Goal: Communication & Community: Answer question/provide support

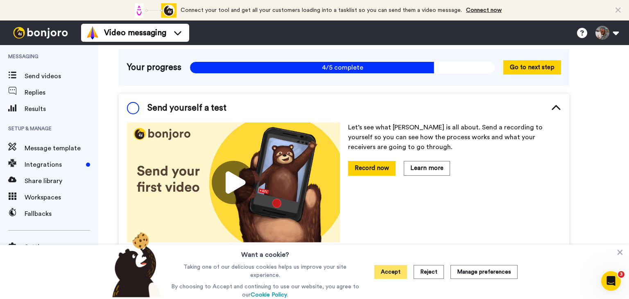
click at [388, 269] on button "Accept" at bounding box center [391, 272] width 33 height 14
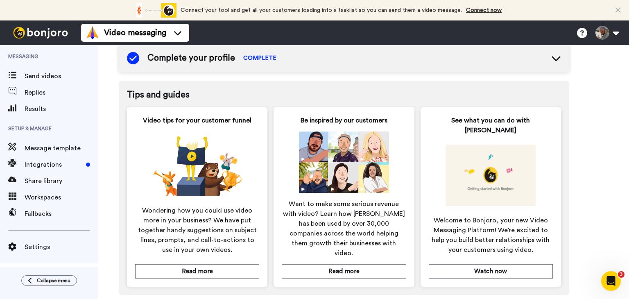
scroll to position [457, 0]
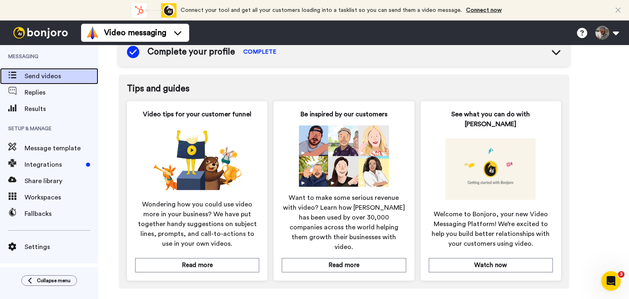
click at [50, 70] on div "Send videos" at bounding box center [49, 76] width 98 height 16
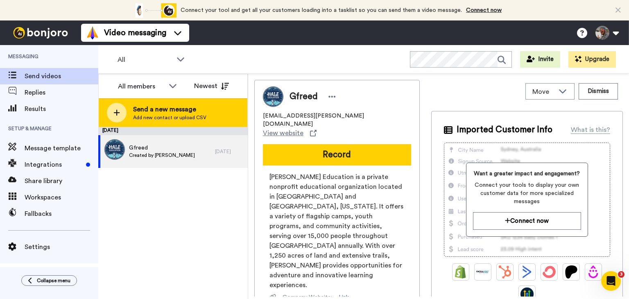
click at [158, 116] on span "Add new contact or upload CSV" at bounding box center [169, 117] width 73 height 7
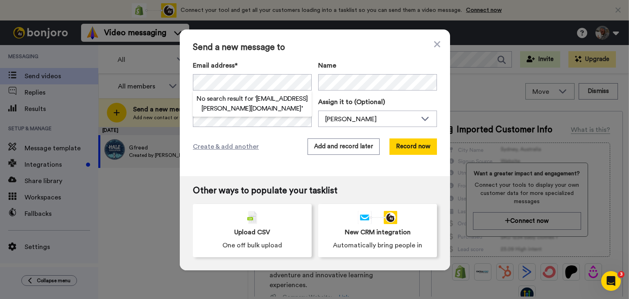
click at [344, 57] on div "Send a new message to Email address* No search result for ‘ earnold@hale.educat…" at bounding box center [315, 103] width 270 height 147
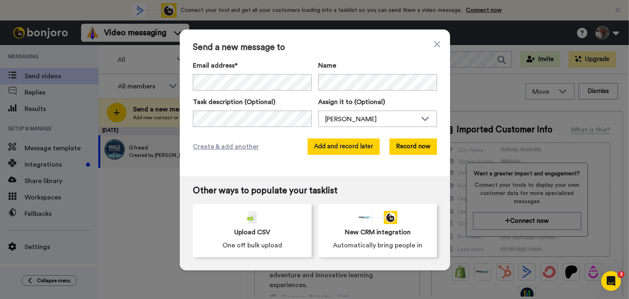
click at [350, 148] on button "Add and record later" at bounding box center [344, 147] width 72 height 16
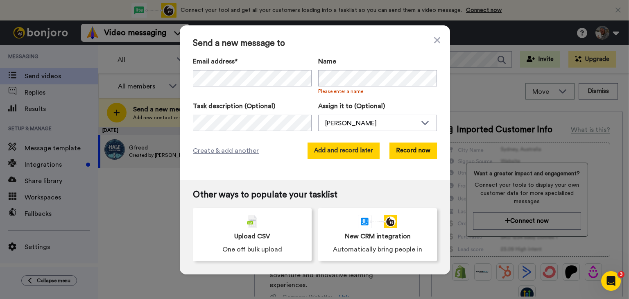
click at [349, 151] on button "Add and record later" at bounding box center [344, 151] width 72 height 16
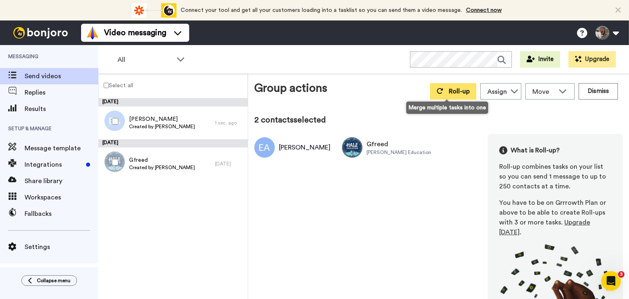
click at [446, 87] on button "Roll-up" at bounding box center [453, 91] width 46 height 16
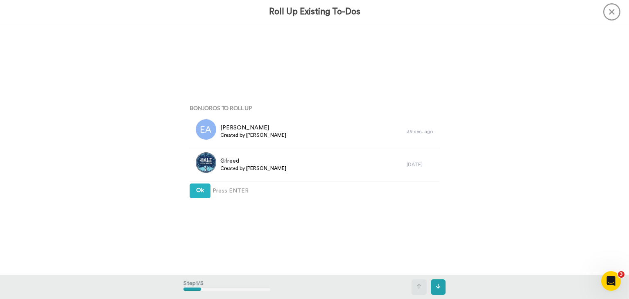
click at [610, 14] on icon at bounding box center [612, 11] width 17 height 17
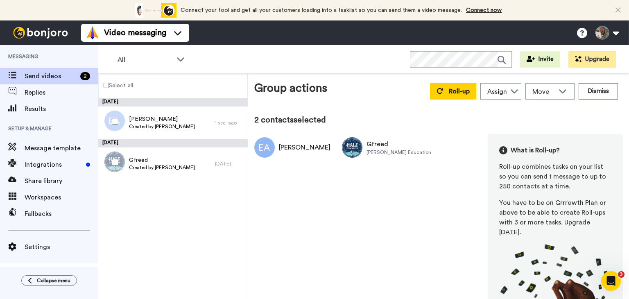
click at [613, 23] on div "Video messaging Switch to Video messaging Testimonials Settings Discover Help &…" at bounding box center [355, 32] width 548 height 25
click at [614, 27] on button at bounding box center [607, 33] width 31 height 18
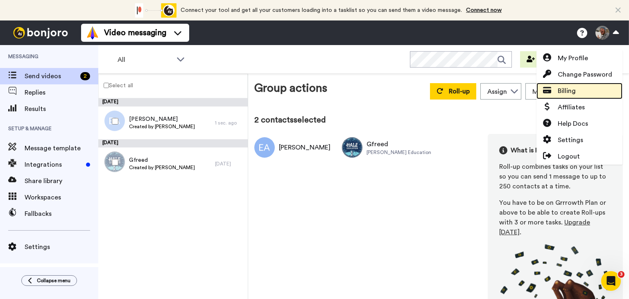
click at [584, 87] on link "Billing" at bounding box center [580, 91] width 86 height 16
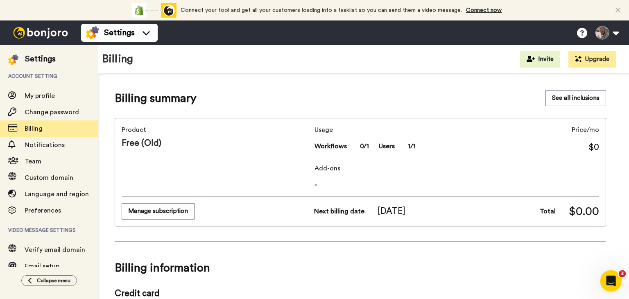
click at [618, 284] on div "Open Intercom Messenger" at bounding box center [610, 279] width 27 height 27
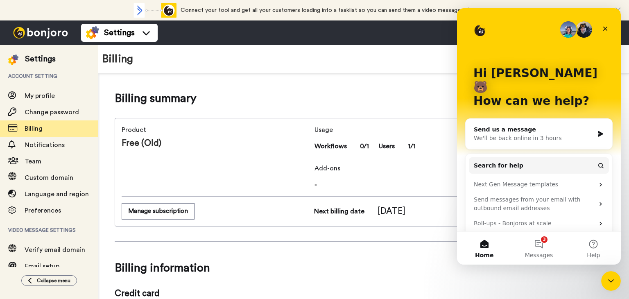
click at [559, 134] on div "We'll be back online in 3 hours" at bounding box center [534, 138] width 120 height 9
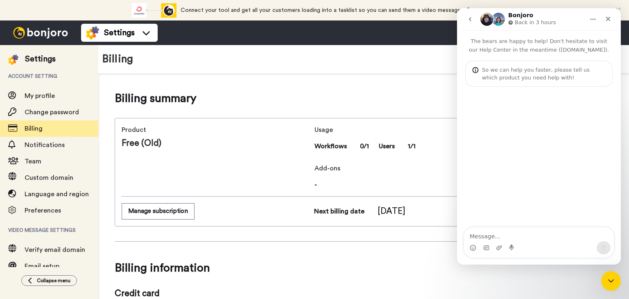
click at [490, 235] on textarea "Message…" at bounding box center [539, 234] width 150 height 14
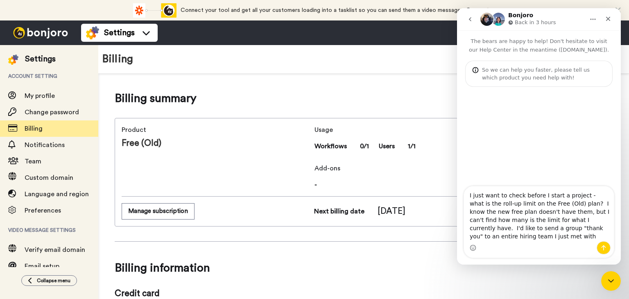
type textarea "I just want to check before I start a project - what is the roll-up limit on th…"
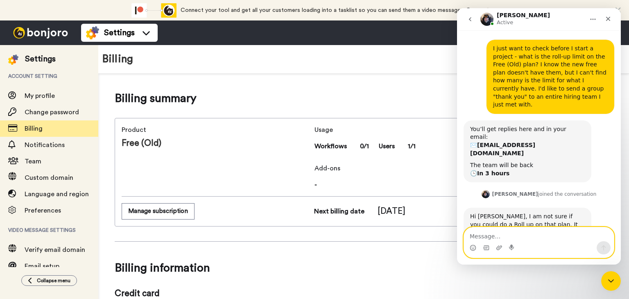
scroll to position [64, 0]
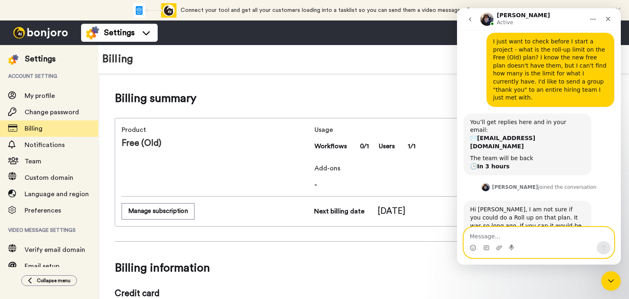
click at [529, 235] on textarea "Message…" at bounding box center [539, 234] width 150 height 14
type textarea "I"
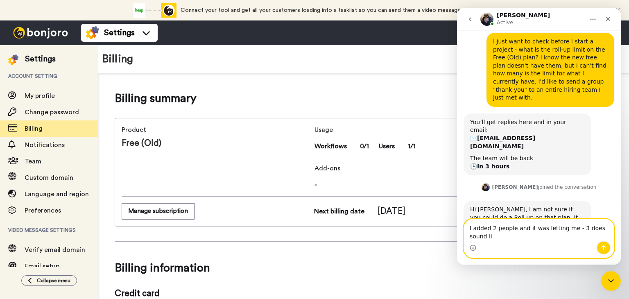
scroll to position [72, 0]
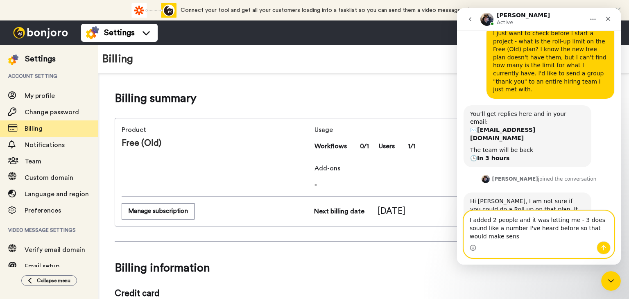
type textarea "I added 2 people and it was letting me - 3 does sound like a number I've heard …"
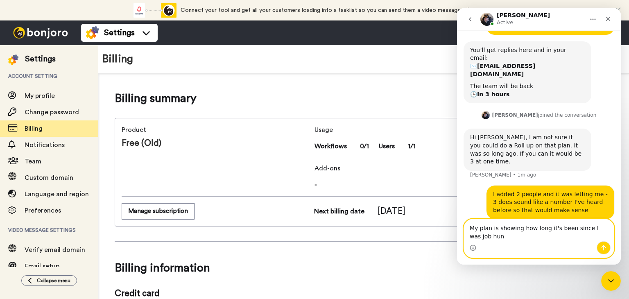
scroll to position [144, 0]
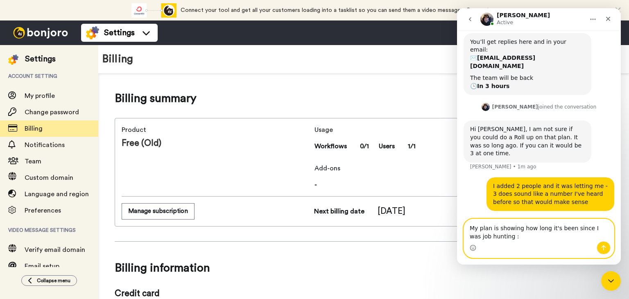
type textarea "My plan is showing how long it's been since I was job hunting :)"
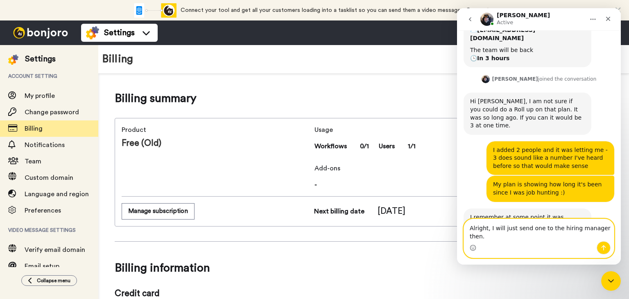
scroll to position [164, 0]
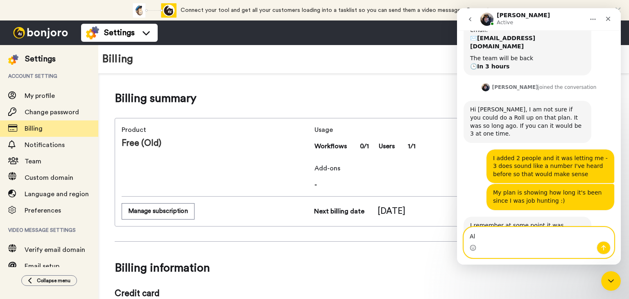
type textarea "A"
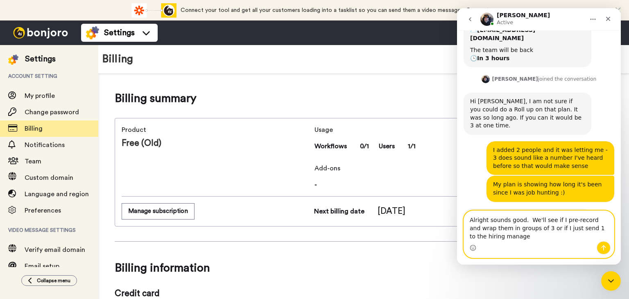
scroll to position [180, 0]
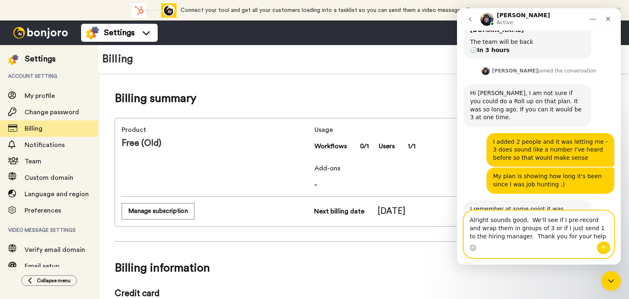
type textarea "Alright sounds good. We'll see if I pre-record and wrap them in groups of 3 or …"
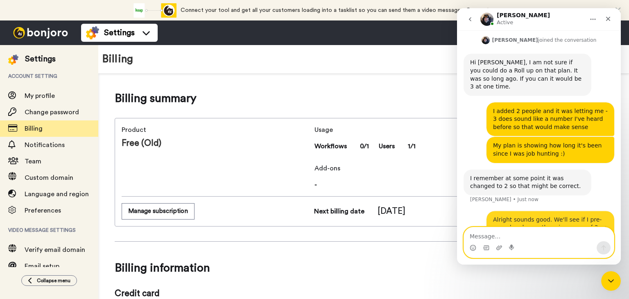
scroll to position [212, 0]
